Goal: Task Accomplishment & Management: Manage account settings

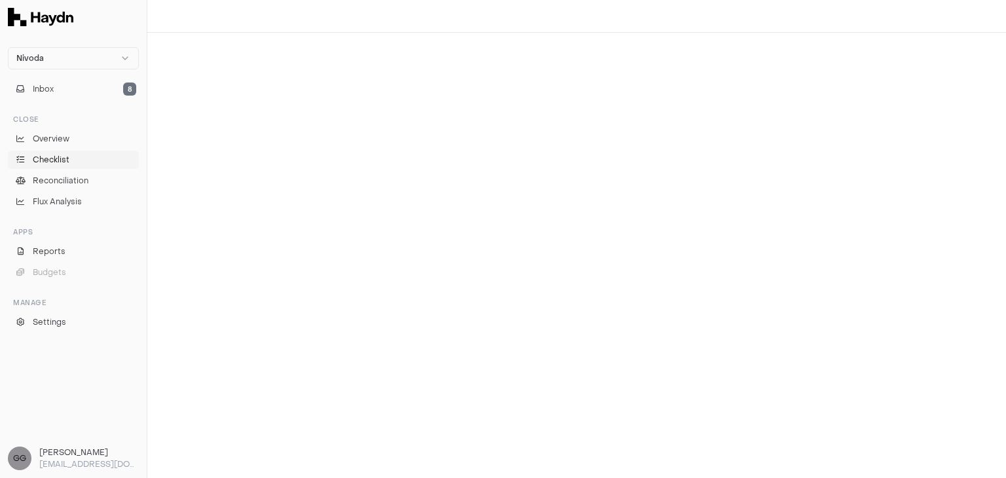
click at [69, 161] on link "Checklist" at bounding box center [73, 160] width 131 height 18
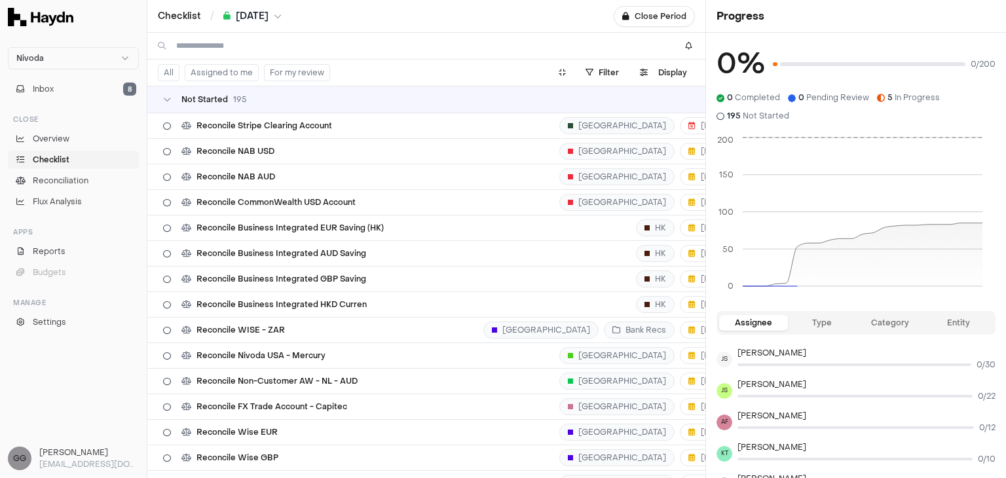
click at [268, 16] on span "[DATE]" at bounding box center [252, 16] width 33 height 13
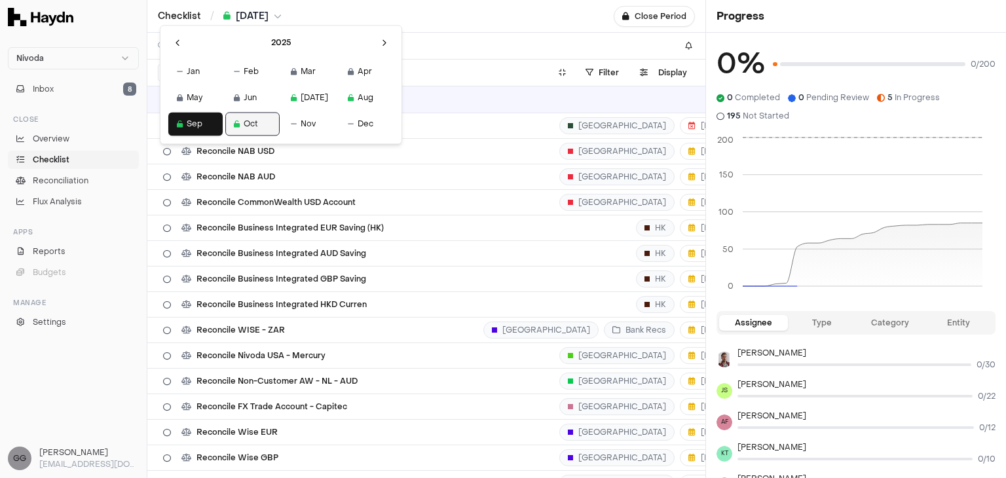
click at [240, 126] on button "Oct" at bounding box center [252, 124] width 54 height 24
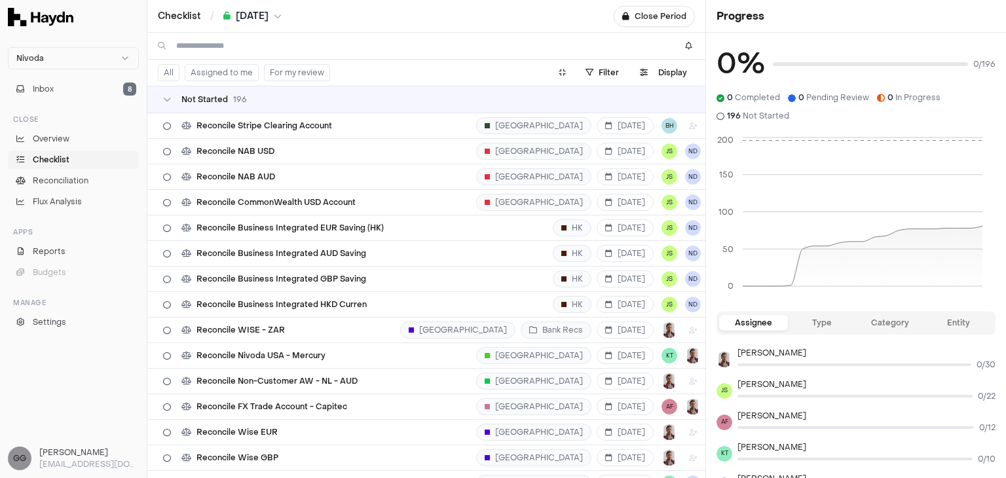
click at [233, 71] on button "Assigned to me" at bounding box center [222, 72] width 74 height 17
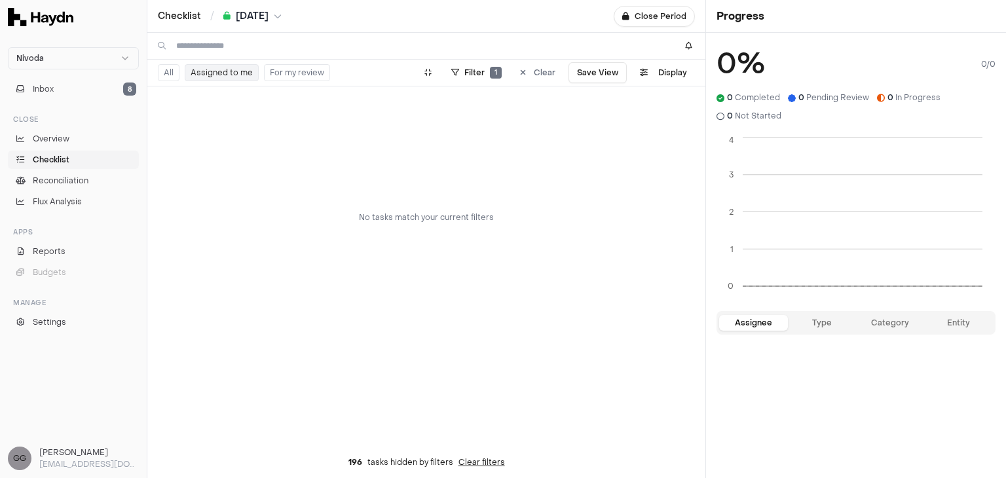
click at [259, 16] on span "[DATE]" at bounding box center [252, 16] width 33 height 13
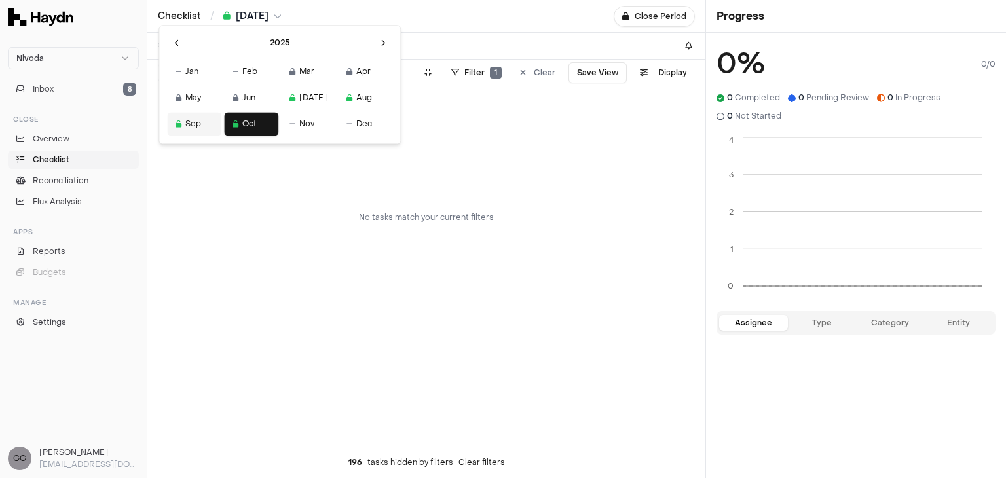
click at [192, 118] on button "Sep" at bounding box center [194, 124] width 54 height 24
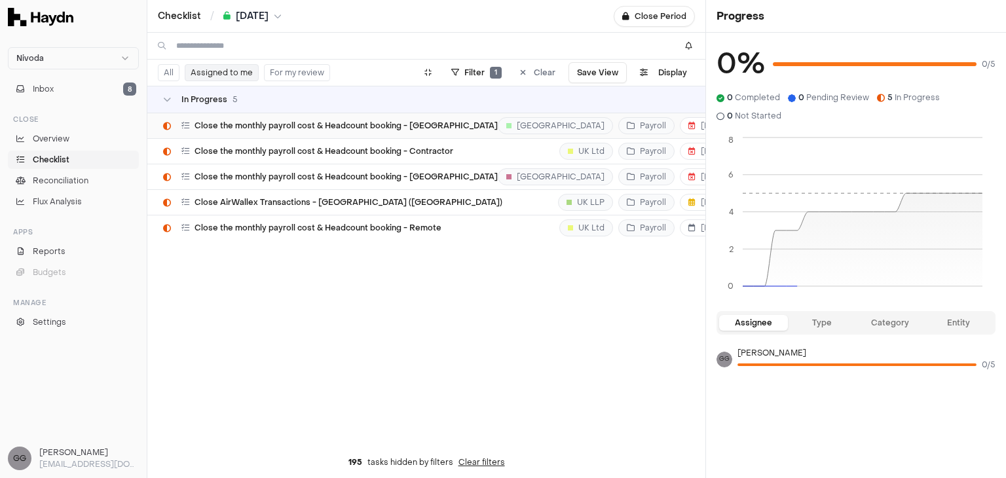
click at [407, 131] on div "Close the monthly payroll cost & Headcount booking - [GEOGRAPHIC_DATA] [GEOGRAP…" at bounding box center [473, 125] width 621 height 25
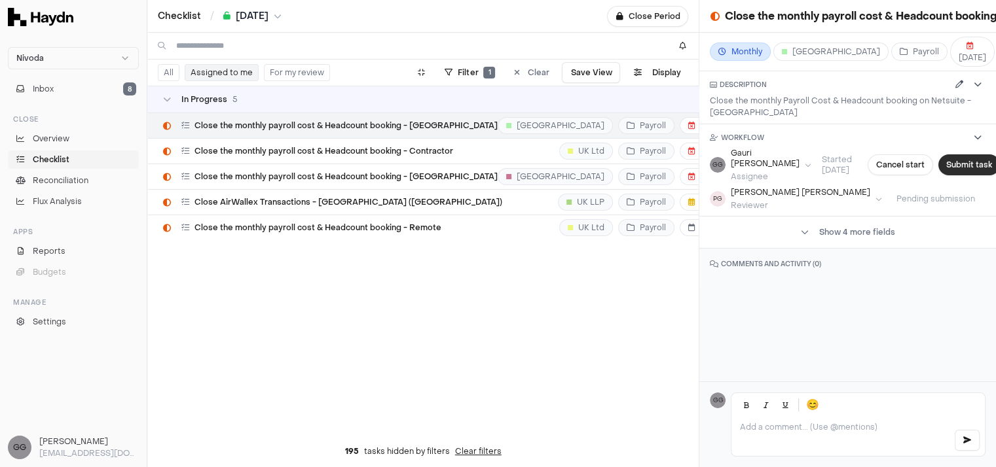
click at [941, 155] on button "Submit task" at bounding box center [969, 164] width 62 height 21
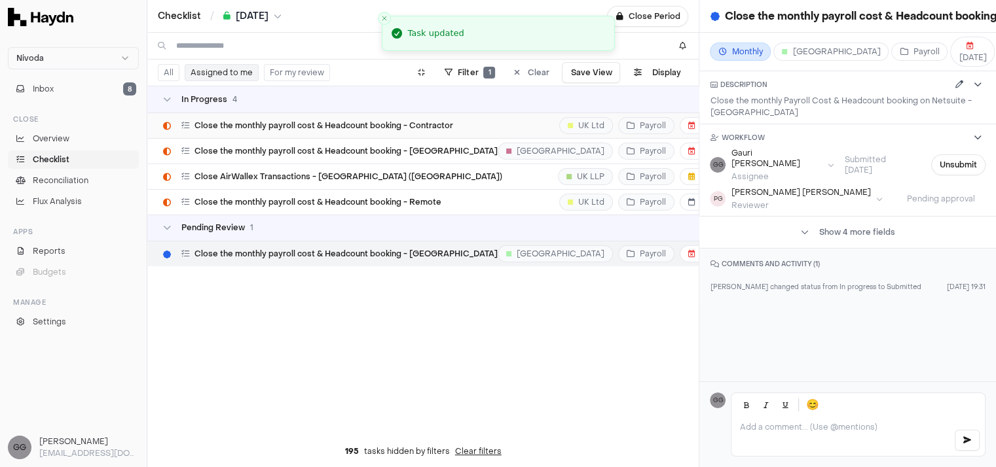
click at [438, 134] on div "Close the monthly payroll cost & Headcount booking - Contractor UK Ltd Payroll …" at bounding box center [473, 125] width 621 height 25
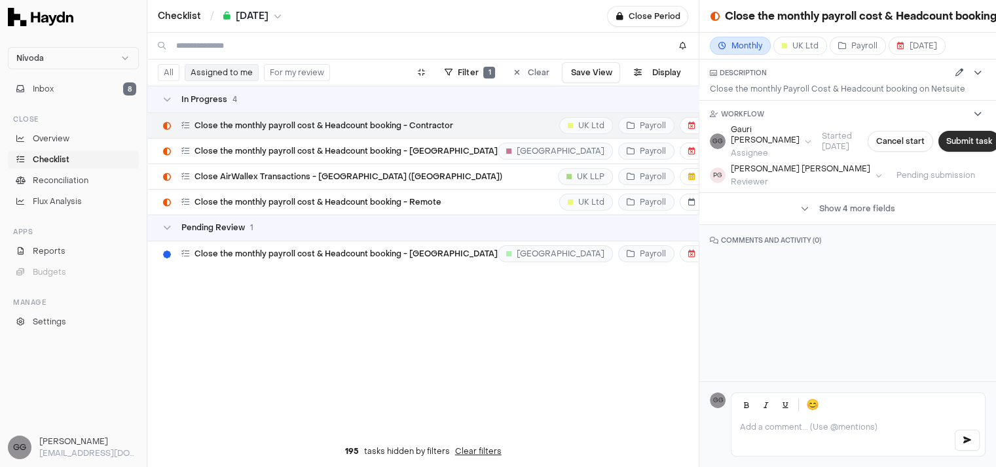
click at [943, 145] on button "Submit task" at bounding box center [969, 141] width 62 height 21
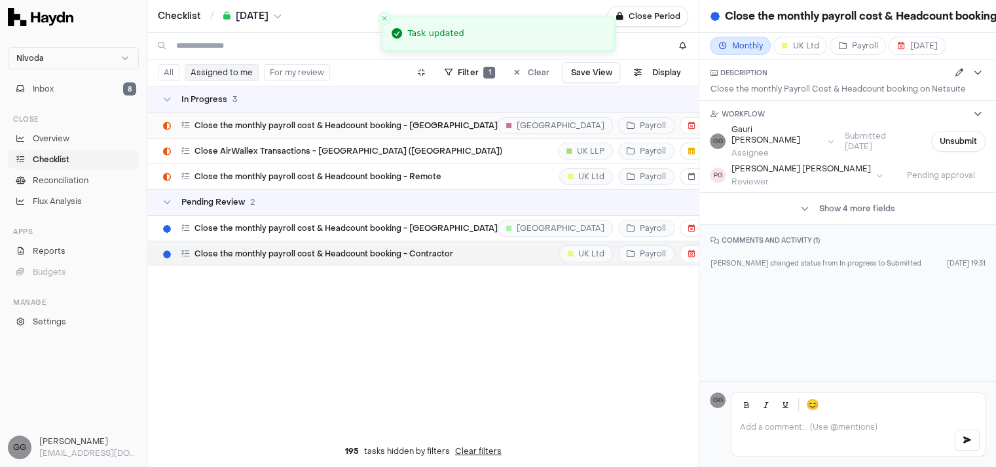
click at [393, 129] on span "Close the monthly payroll cost & Headcount booking - [GEOGRAPHIC_DATA]" at bounding box center [345, 125] width 303 height 10
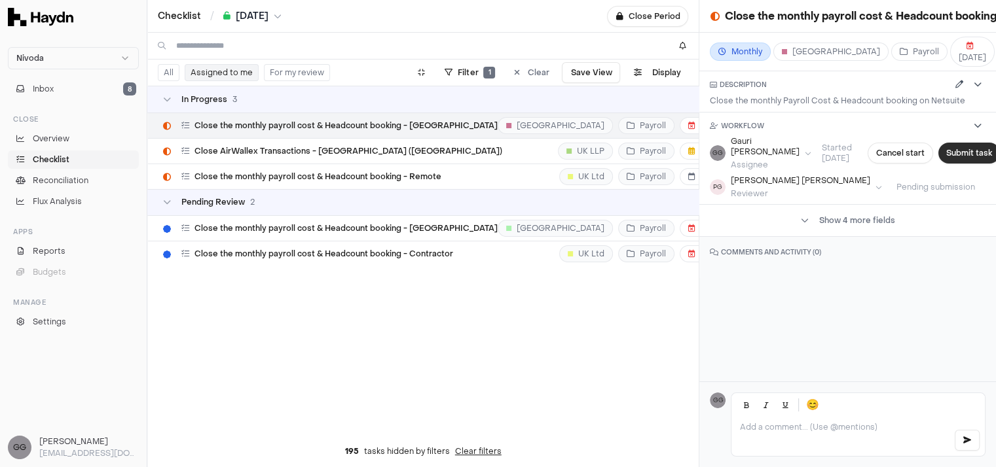
click at [941, 147] on button "Submit task" at bounding box center [969, 153] width 62 height 21
